Goal: Task Accomplishment & Management: Manage account settings

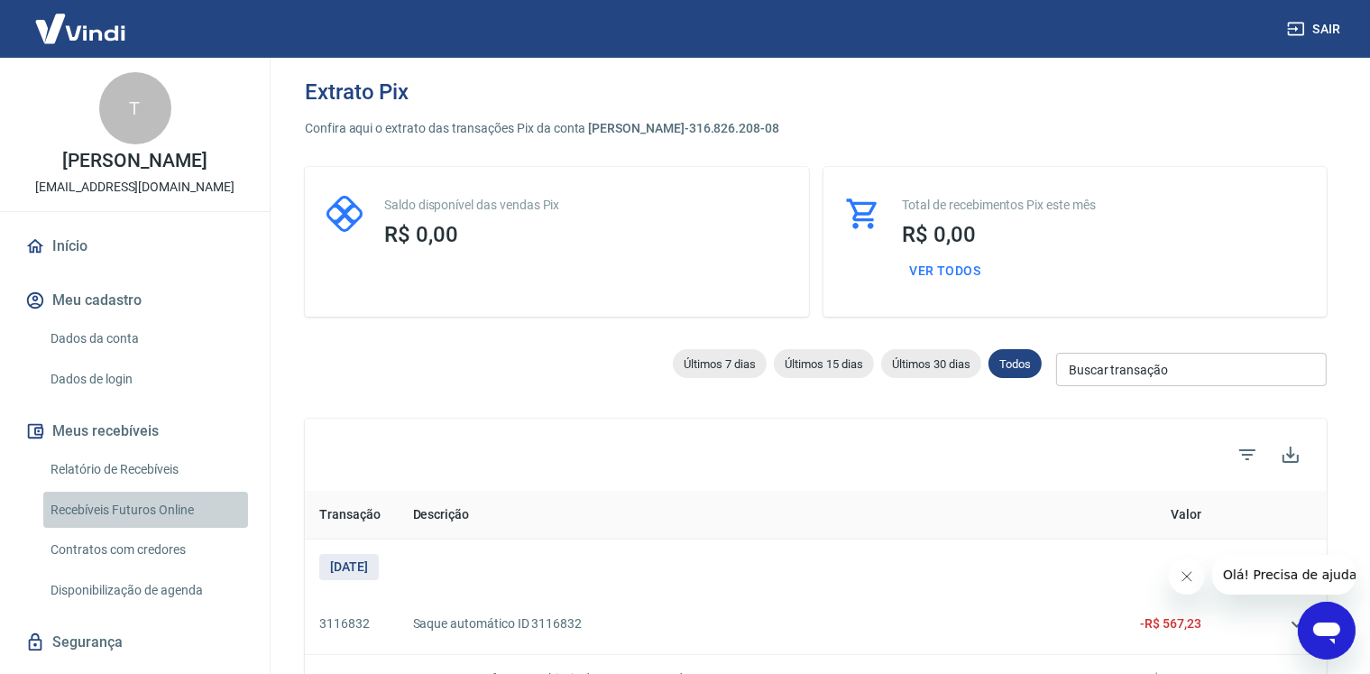
click at [162, 528] on link "Recebíveis Futuros Online" at bounding box center [145, 510] width 205 height 37
click at [135, 475] on link "Relatório de Recebíveis" at bounding box center [145, 469] width 205 height 37
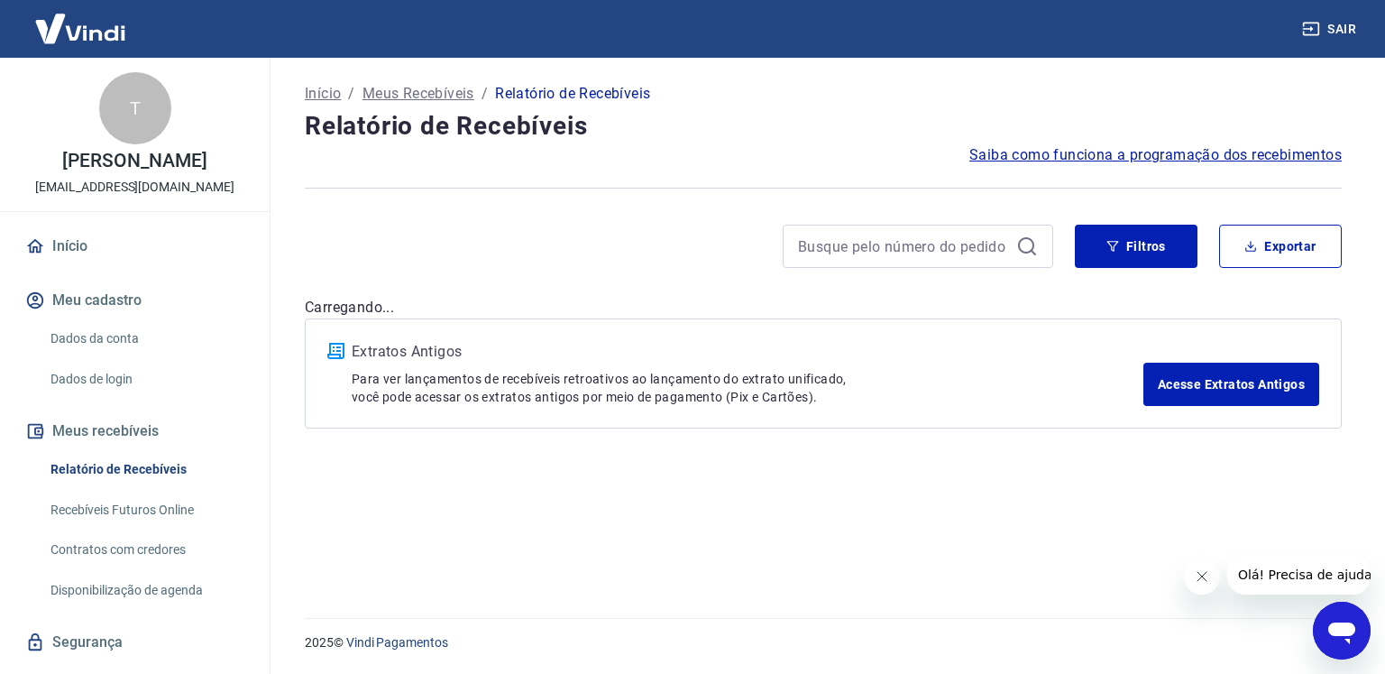
click at [1205, 582] on div at bounding box center [1277, 575] width 187 height 40
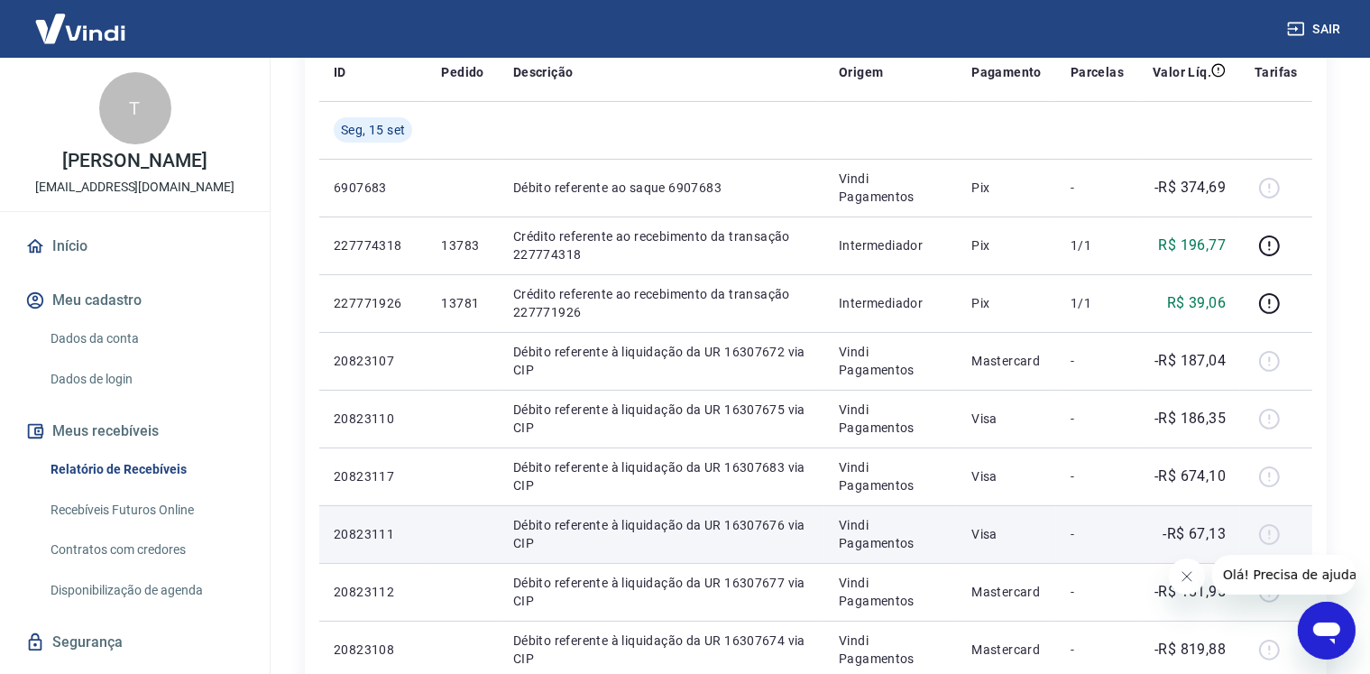
scroll to position [271, 0]
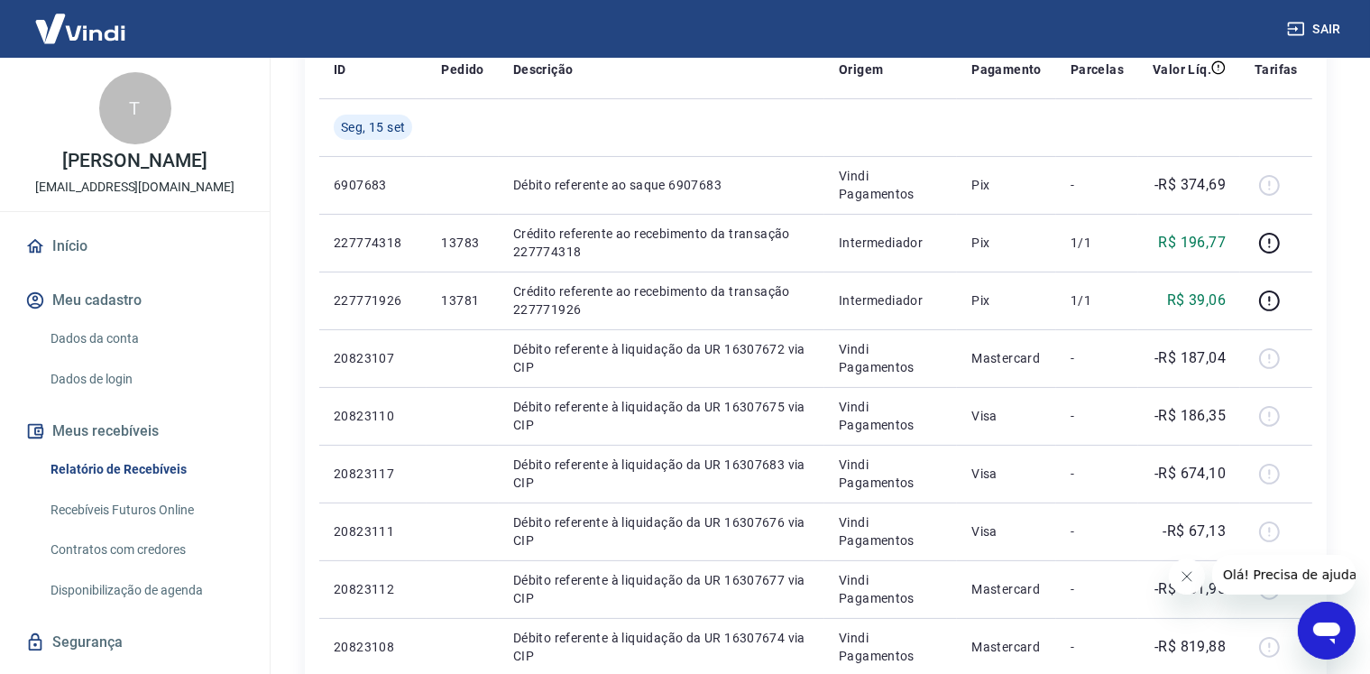
click at [1183, 576] on icon "Fechar mensagem da empresa" at bounding box center [1186, 575] width 14 height 14
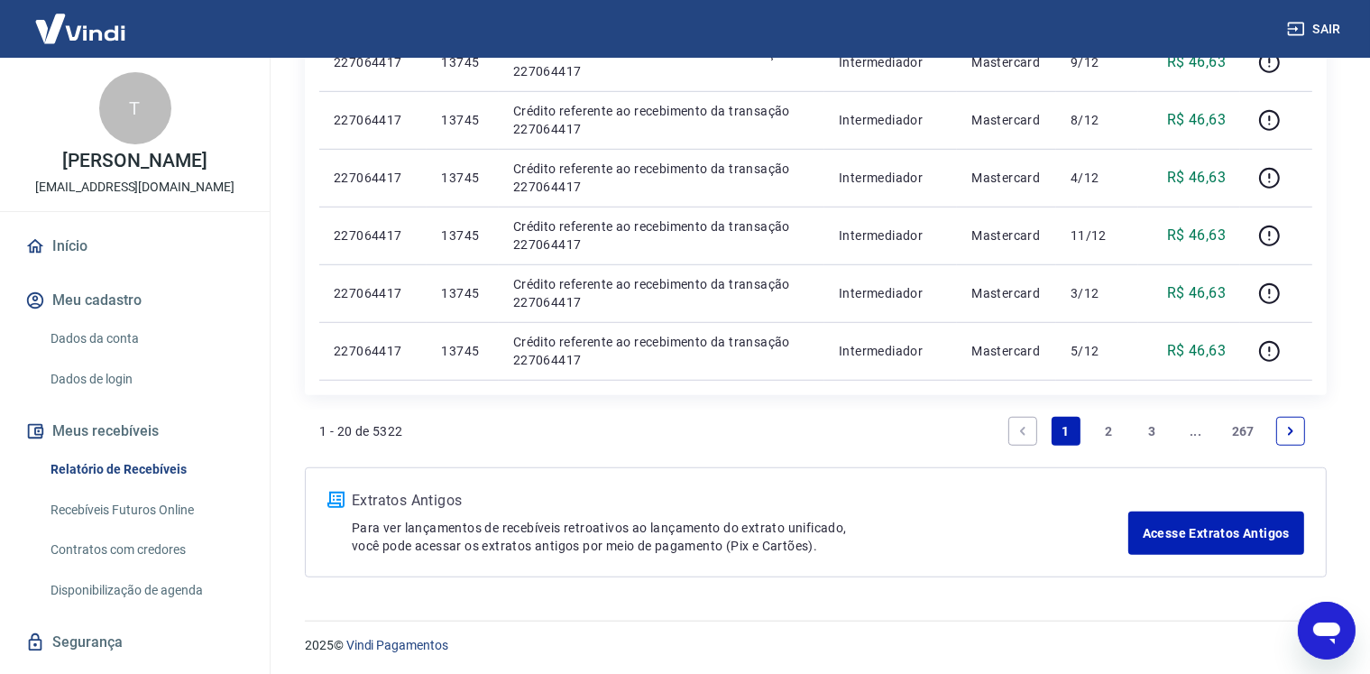
scroll to position [1202, 0]
click at [1106, 426] on link "2" at bounding box center [1109, 430] width 29 height 29
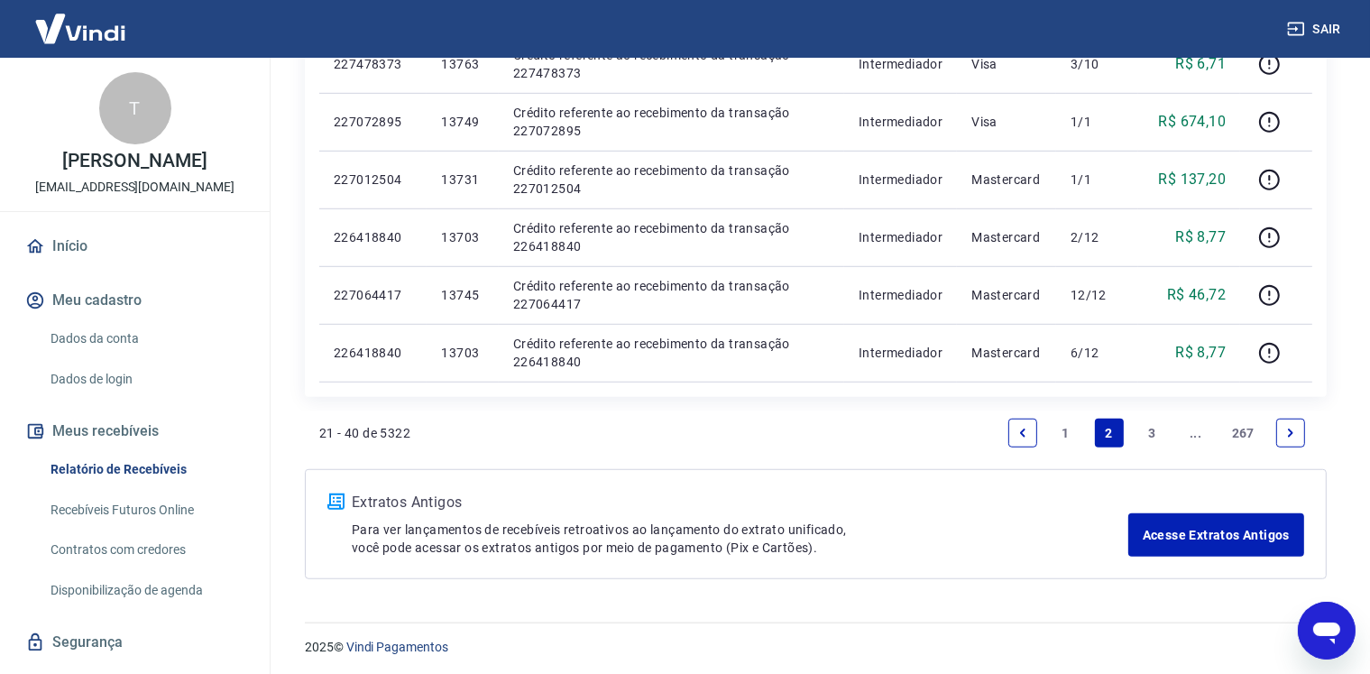
scroll to position [1202, 0]
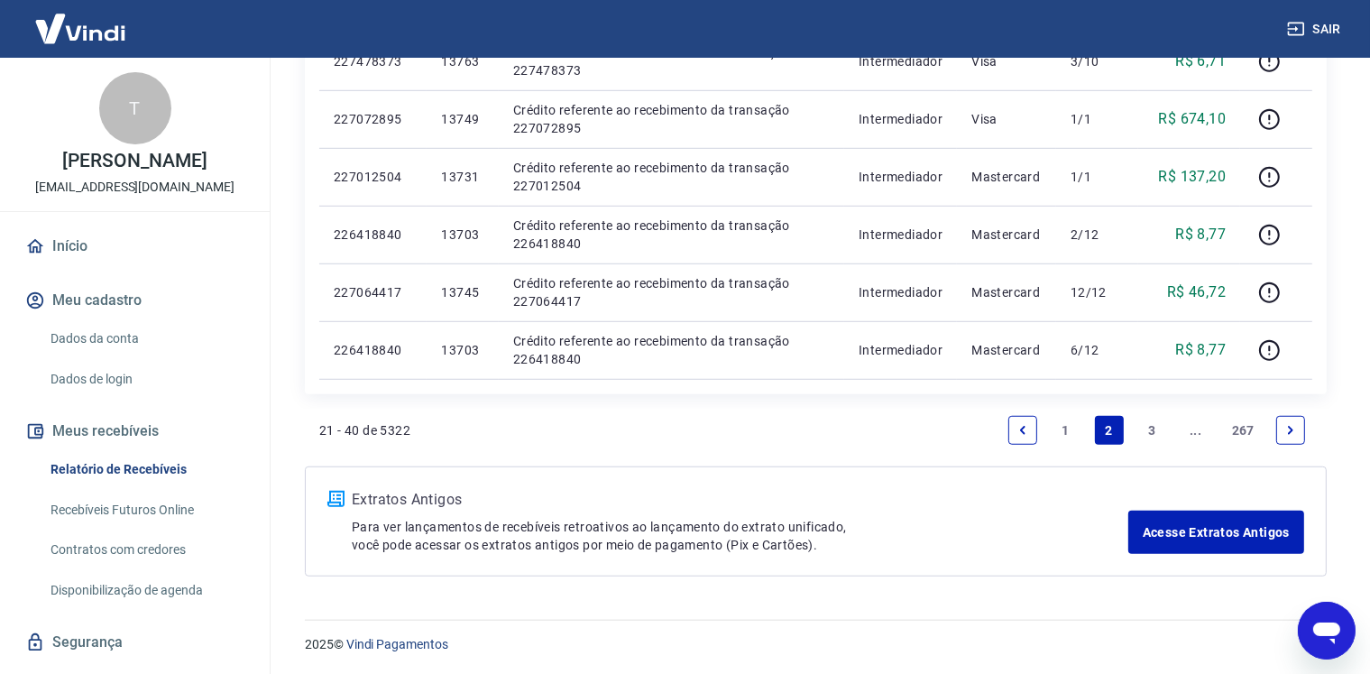
click at [1154, 430] on link "3" at bounding box center [1152, 430] width 29 height 29
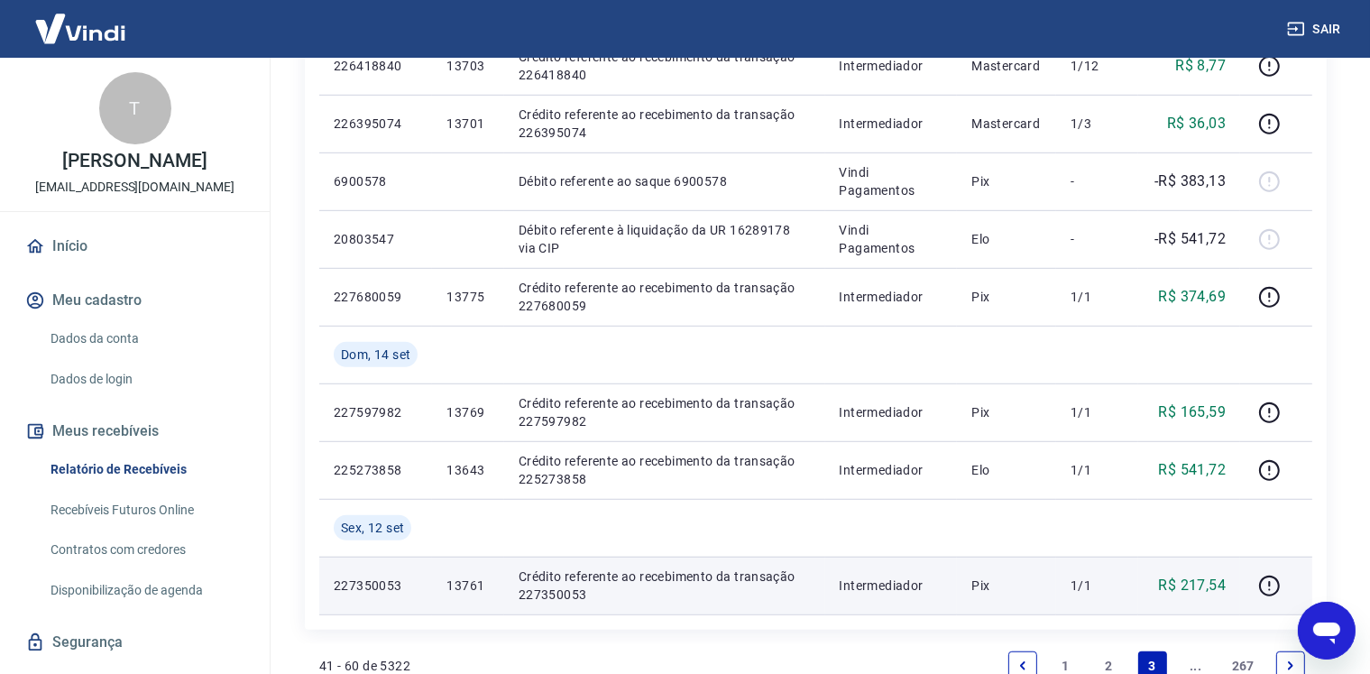
scroll to position [1318, 0]
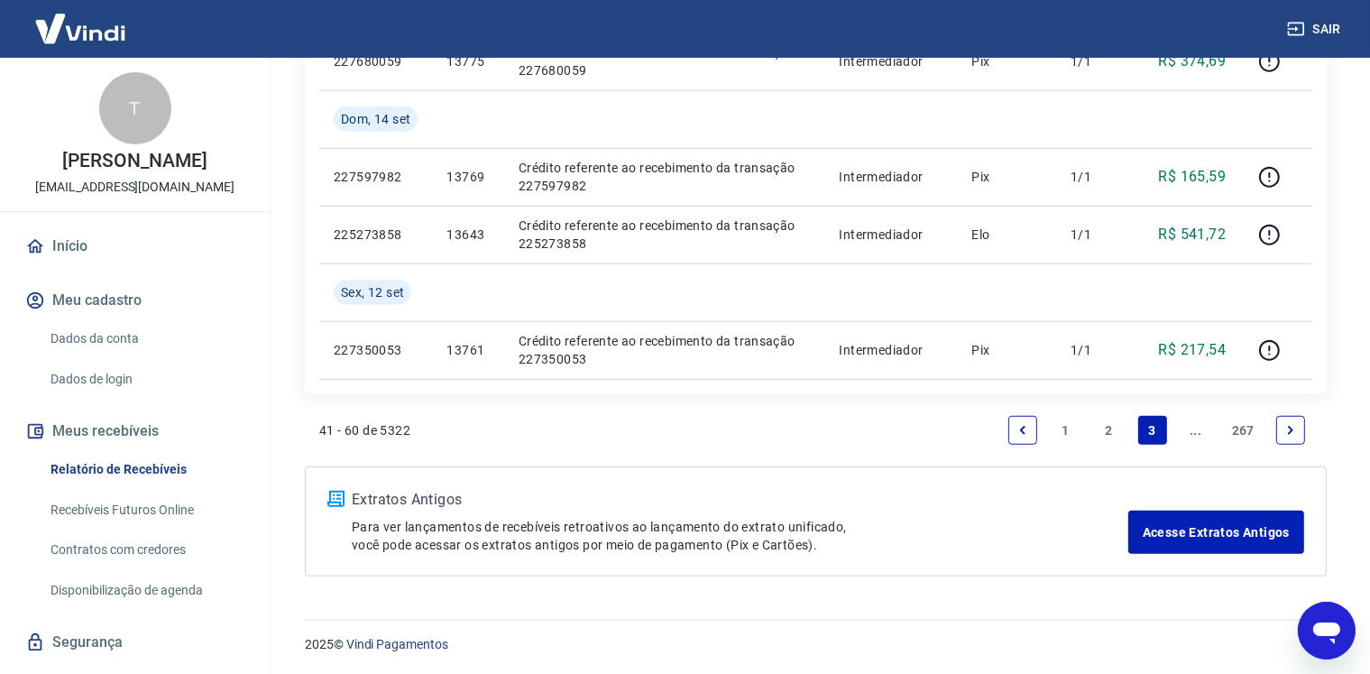
click at [1111, 436] on link "2" at bounding box center [1109, 430] width 29 height 29
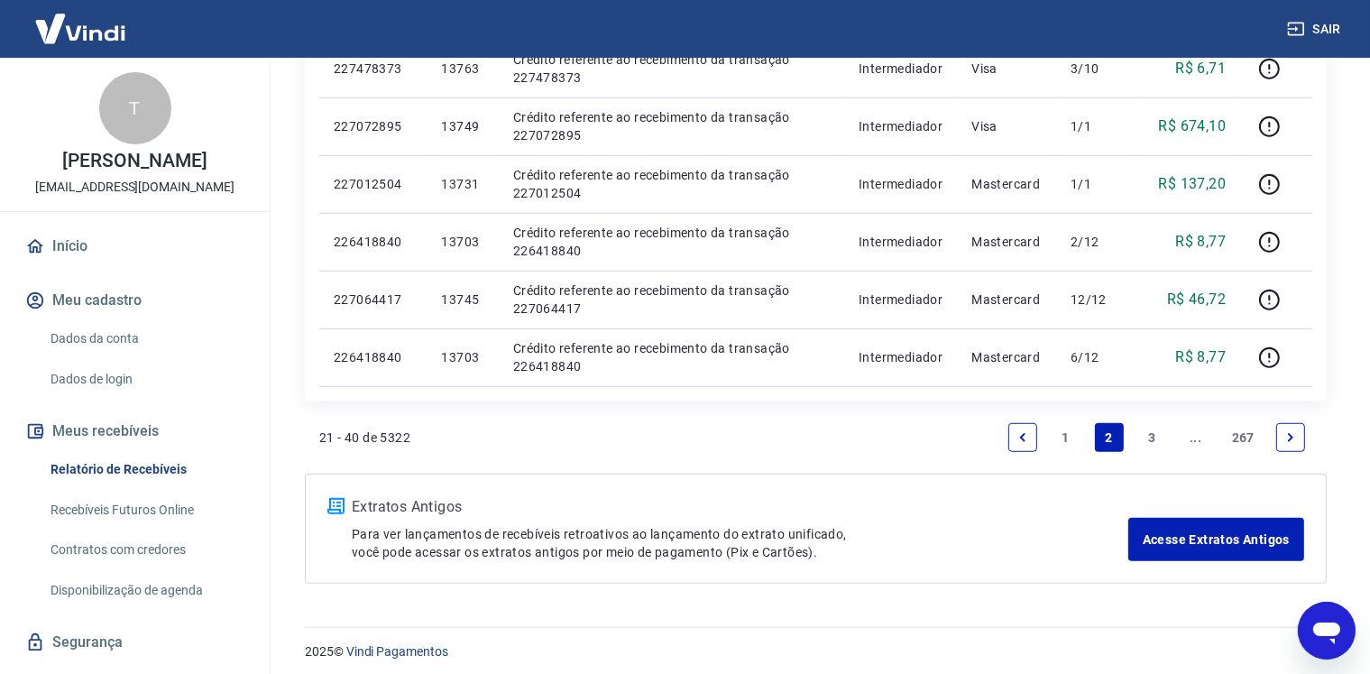
scroll to position [1202, 0]
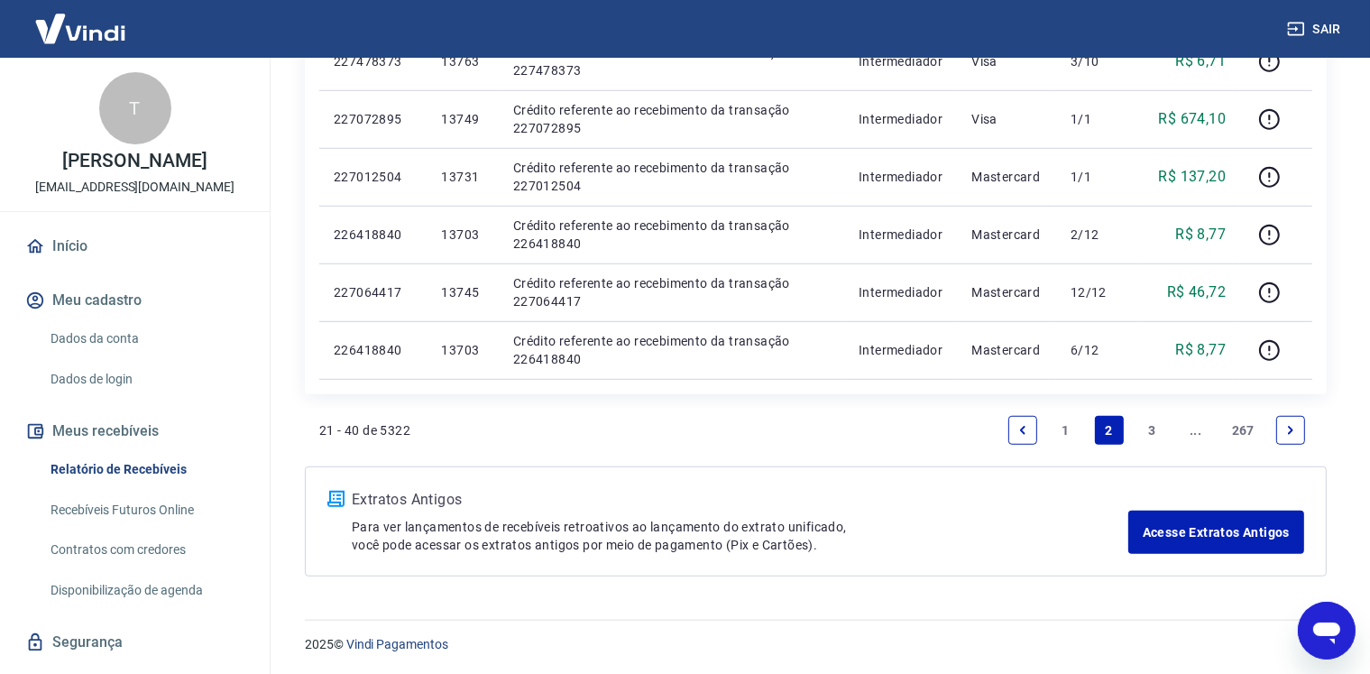
click at [1065, 441] on link "1" at bounding box center [1066, 430] width 29 height 29
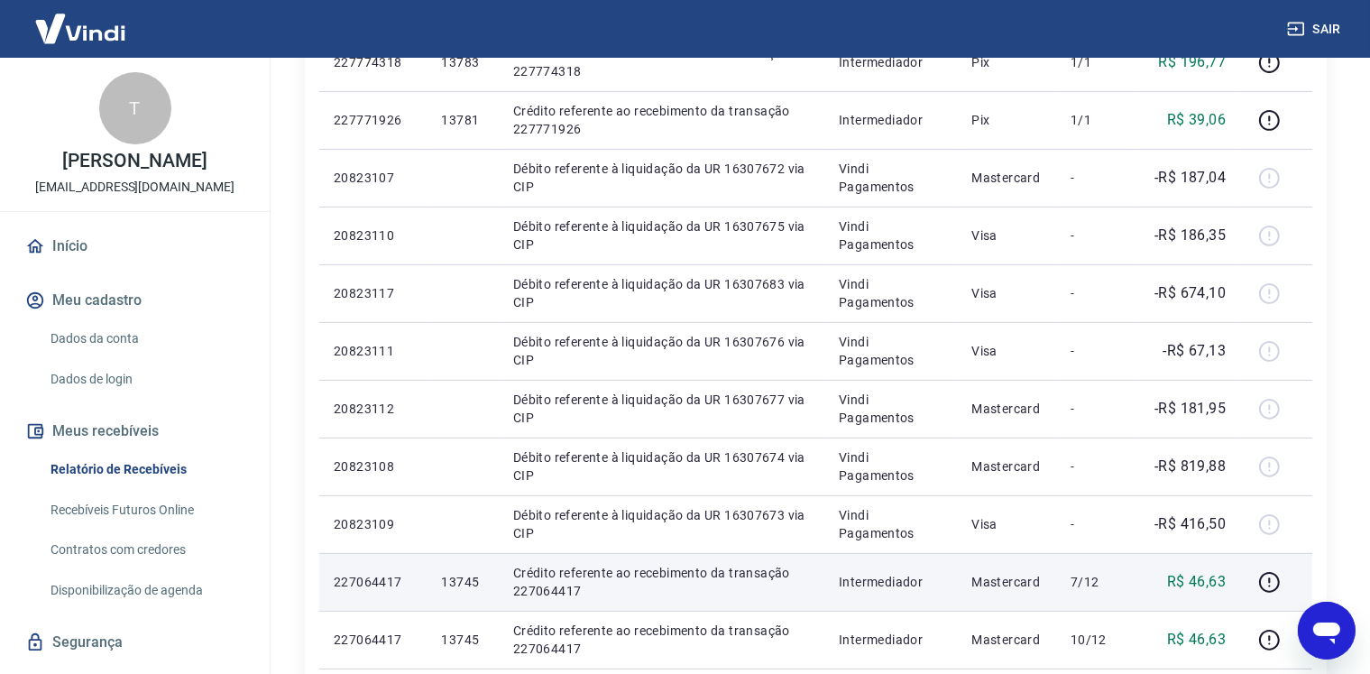
scroll to position [271, 0]
